Goal: Task Accomplishment & Management: Manage account settings

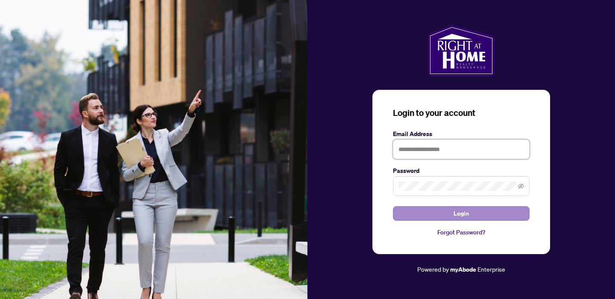
type input "**********"
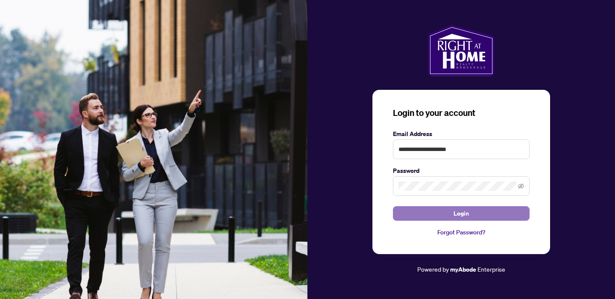
click at [446, 215] on button "Login" at bounding box center [461, 213] width 137 height 15
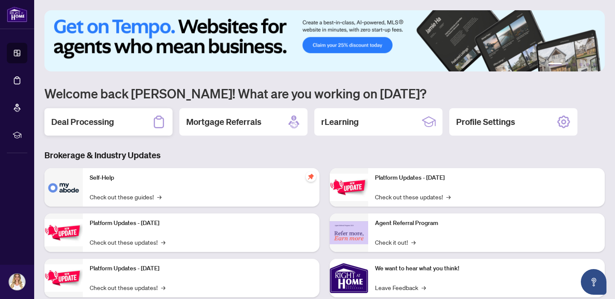
click at [68, 120] on h2 "Deal Processing" at bounding box center [82, 122] width 63 height 12
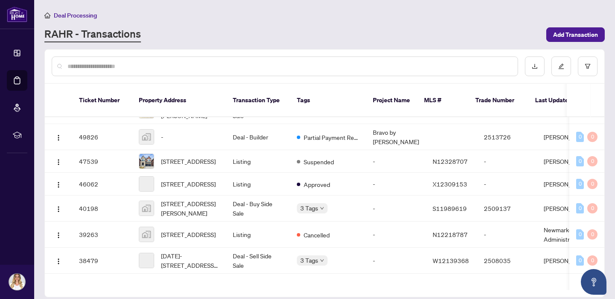
scroll to position [356, 0]
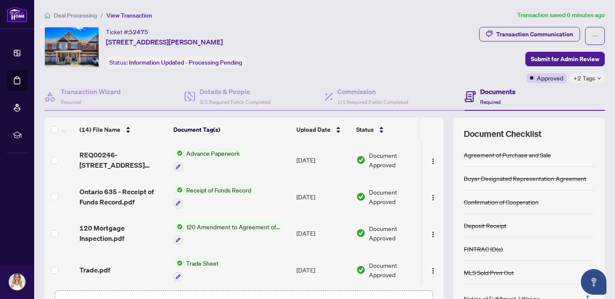
click at [220, 156] on span "Advance Paperwork" at bounding box center [213, 152] width 60 height 9
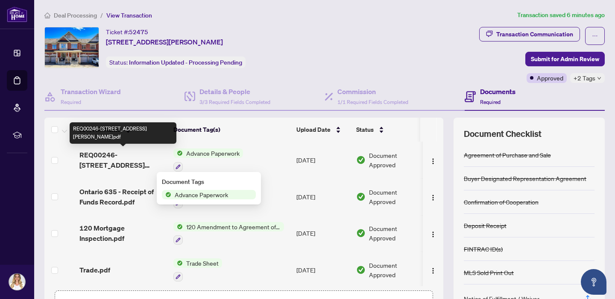
click at [100, 164] on span "REQ00246-[STREET_ADDRESS][PERSON_NAME]pdf" at bounding box center [122, 160] width 87 height 21
